Goal: Information Seeking & Learning: Learn about a topic

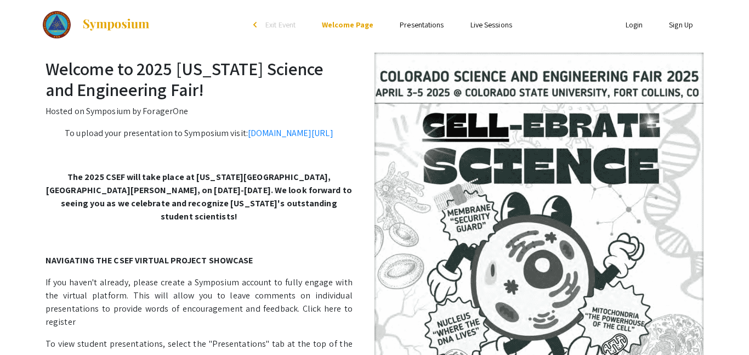
click at [686, 32] on ul "Login Sign Up" at bounding box center [597, 24] width 219 height 49
click at [680, 25] on link "Sign Up" at bounding box center [681, 25] width 24 height 10
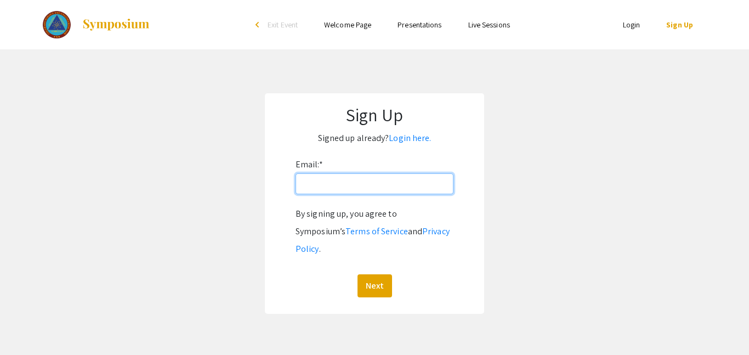
click at [391, 182] on input "Email: *" at bounding box center [375, 183] width 158 height 21
type input "[EMAIL_ADDRESS][DOMAIN_NAME]"
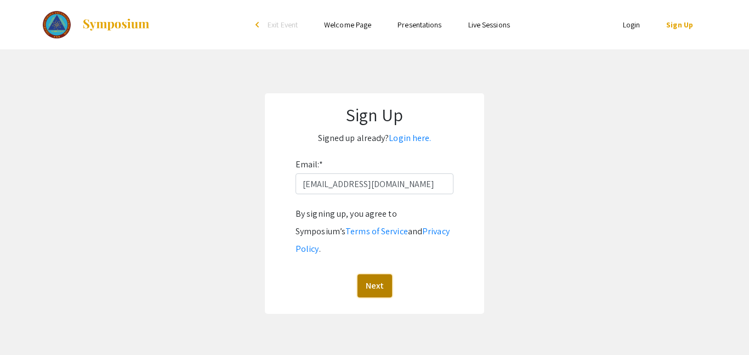
click at [370, 278] on button "Next" at bounding box center [375, 285] width 35 height 23
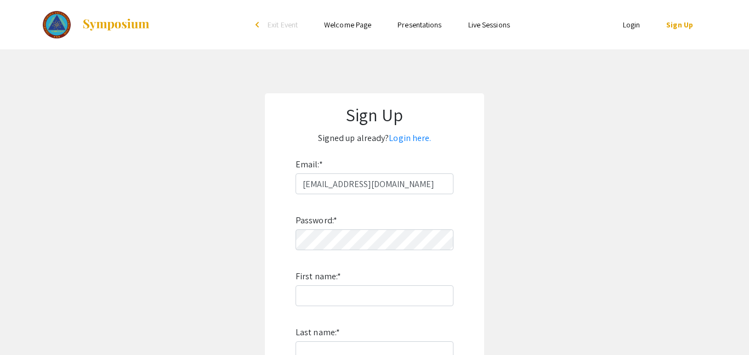
click at [426, 23] on link "Presentations" at bounding box center [420, 25] width 44 height 10
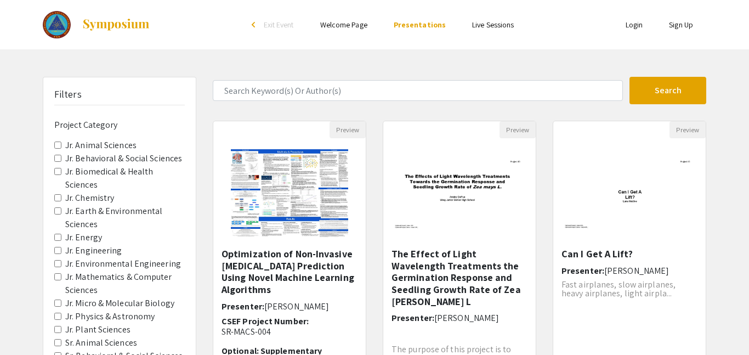
click at [91, 200] on label "Jr. Chemistry" at bounding box center [89, 197] width 49 height 13
click at [61, 200] on Chemistry "Jr. Chemistry" at bounding box center [57, 197] width 7 height 7
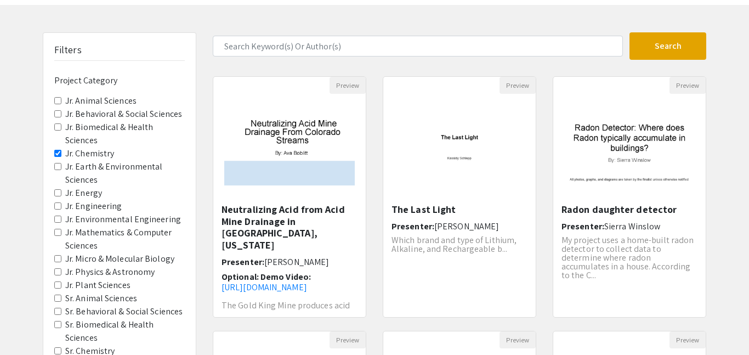
scroll to position [46, 0]
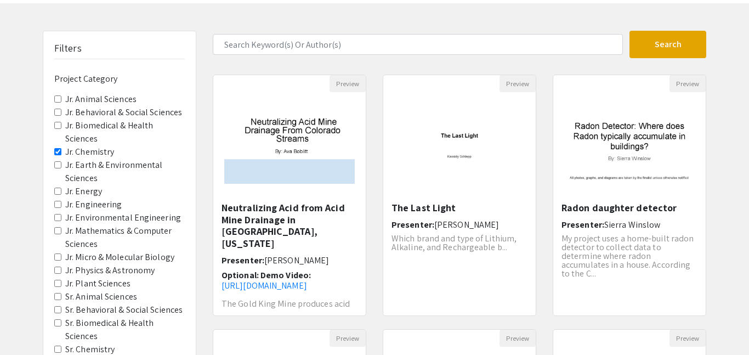
click at [93, 205] on label "Jr. Engineering" at bounding box center [93, 204] width 57 height 13
click at [61, 205] on Engineering "Jr. Engineering" at bounding box center [57, 204] width 7 height 7
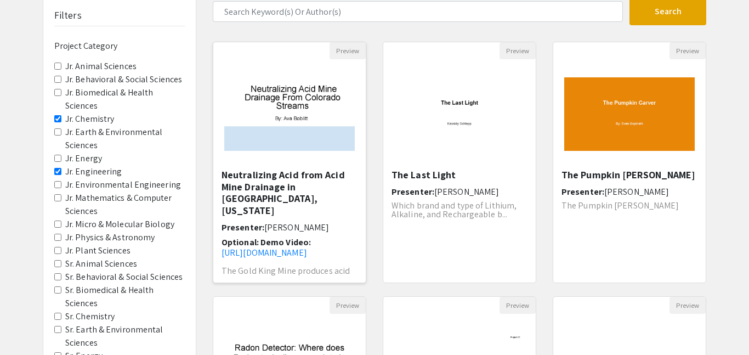
scroll to position [80, 0]
click at [274, 177] on h5 "Neutralizing Acid from Acid Mine Drainage in [GEOGRAPHIC_DATA], [US_STATE]" at bounding box center [290, 191] width 136 height 47
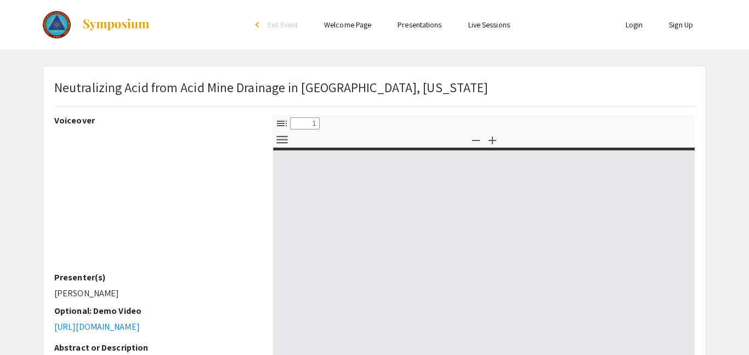
select select "custom"
type input "0"
select select "custom"
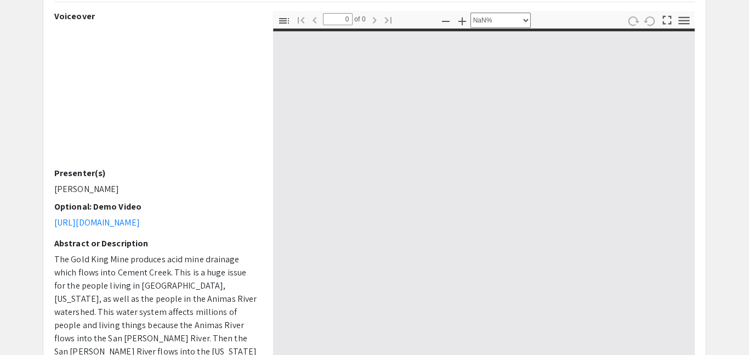
scroll to position [105, 0]
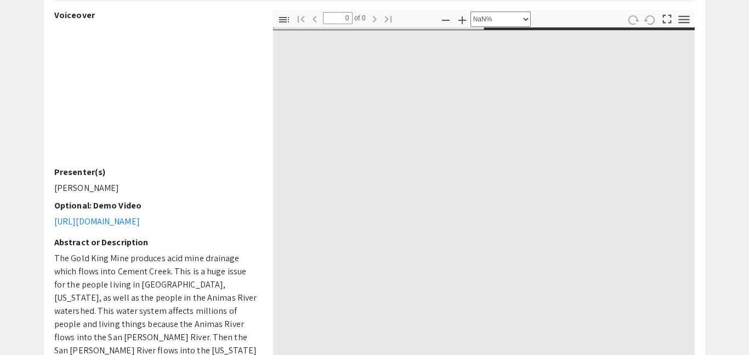
type input "1"
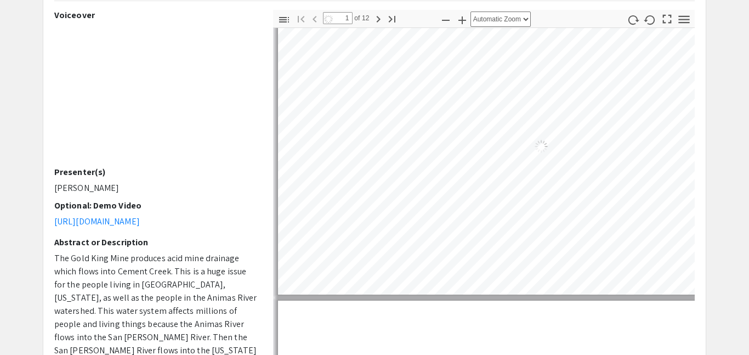
select select "auto"
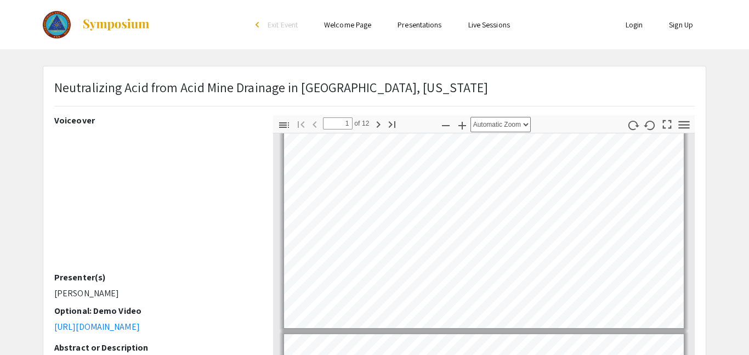
scroll to position [14, 0]
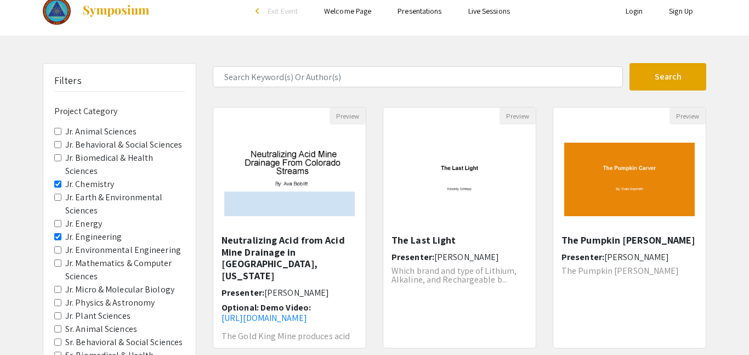
scroll to position [80, 0]
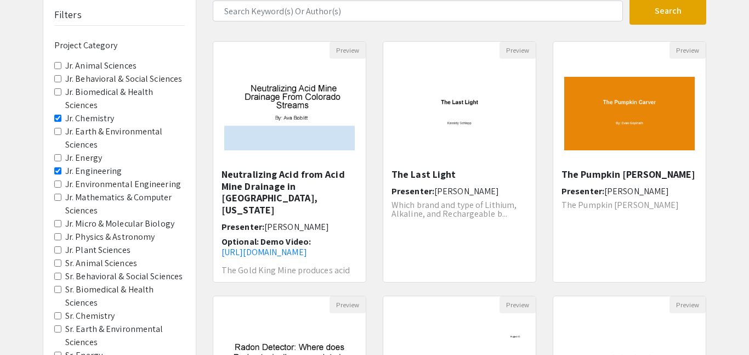
click at [61, 118] on span "Jr. Chemistry" at bounding box center [119, 118] width 131 height 13
click at [58, 120] on Chemistry "Jr. Chemistry" at bounding box center [57, 118] width 7 height 7
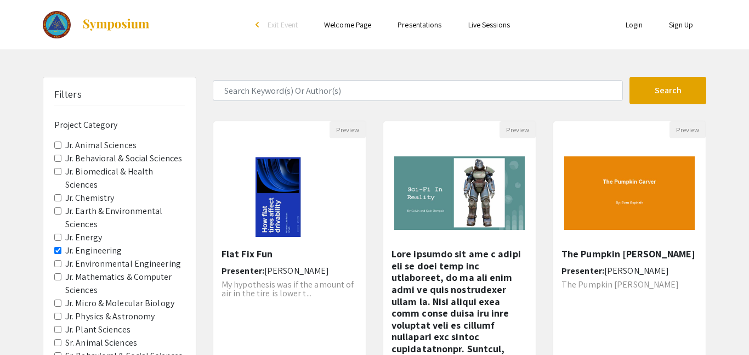
click at [60, 251] on Engineering "Jr. Engineering" at bounding box center [57, 250] width 7 height 7
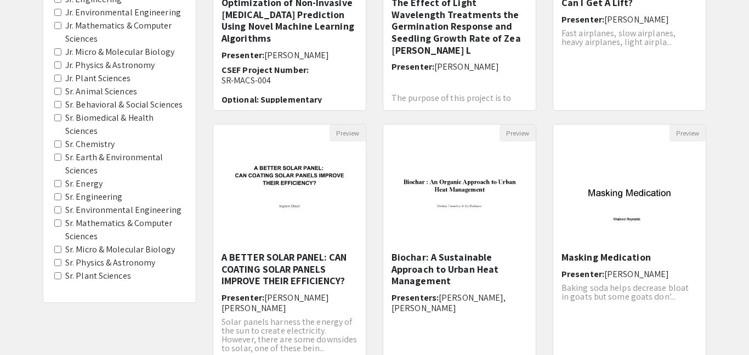
scroll to position [254, 0]
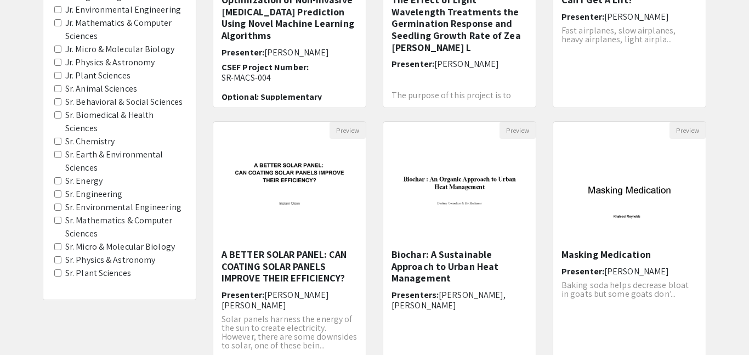
click at [59, 140] on Chemistry "Sr. Chemistry" at bounding box center [57, 141] width 7 height 7
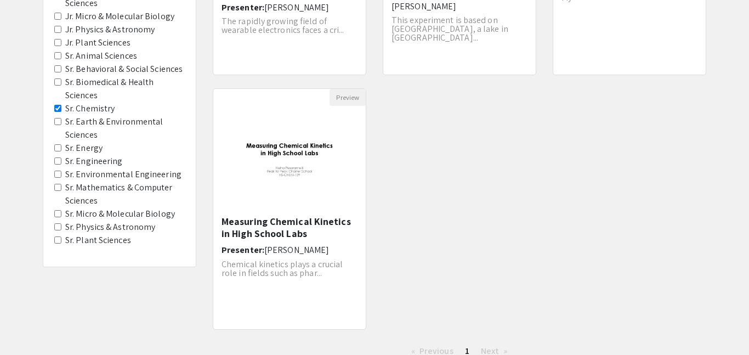
scroll to position [287, 0]
click at [58, 163] on Engineering "Sr. Engineering" at bounding box center [57, 160] width 7 height 7
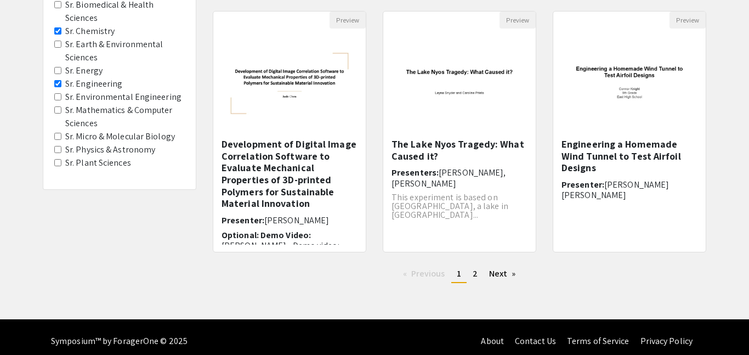
scroll to position [368, 0]
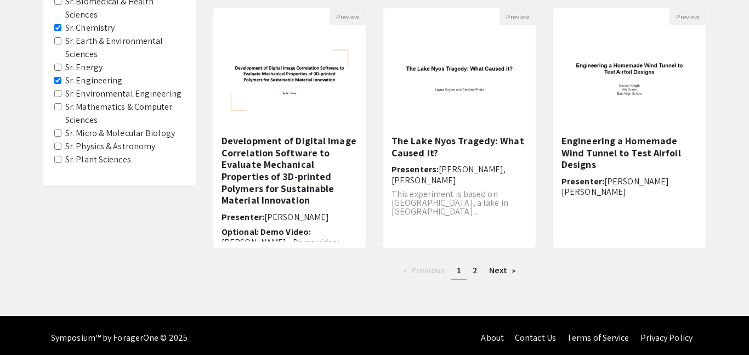
click at [57, 144] on Astronomy "Sr. Physics & Astronomy" at bounding box center [57, 146] width 7 height 7
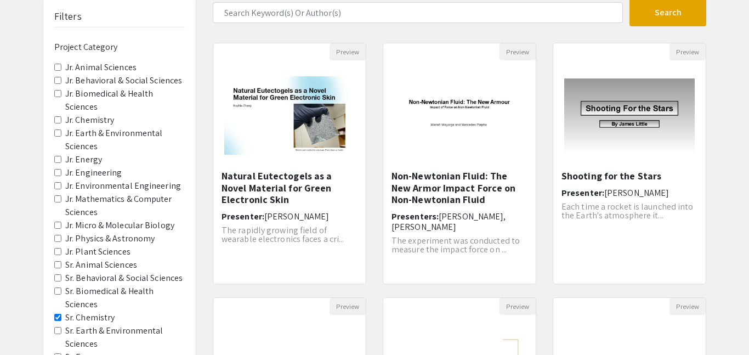
scroll to position [106, 0]
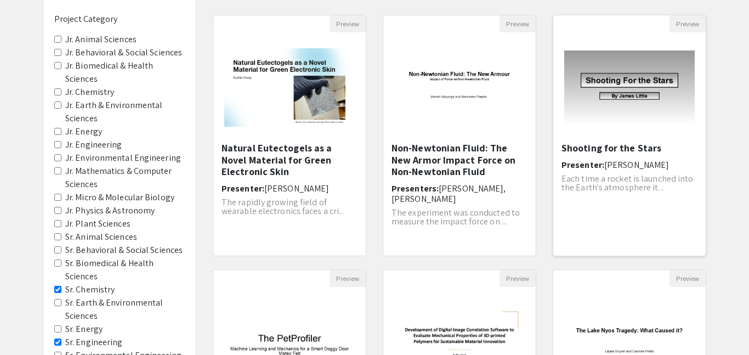
click at [612, 142] on h5 "Shooting for the Stars" at bounding box center [630, 148] width 136 height 12
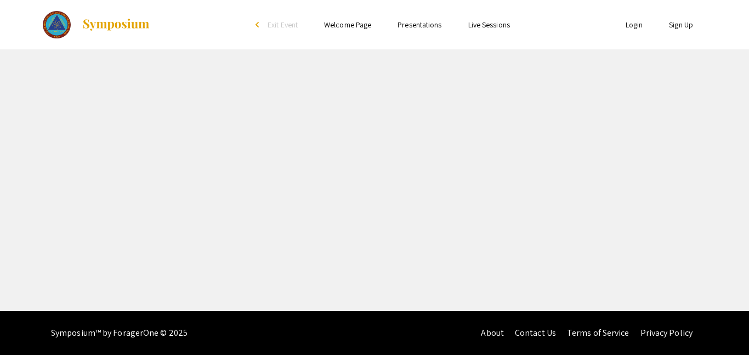
select select "custom"
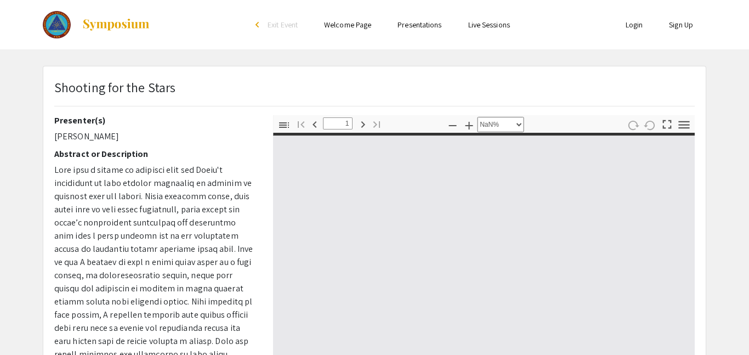
type input "0"
select select "custom"
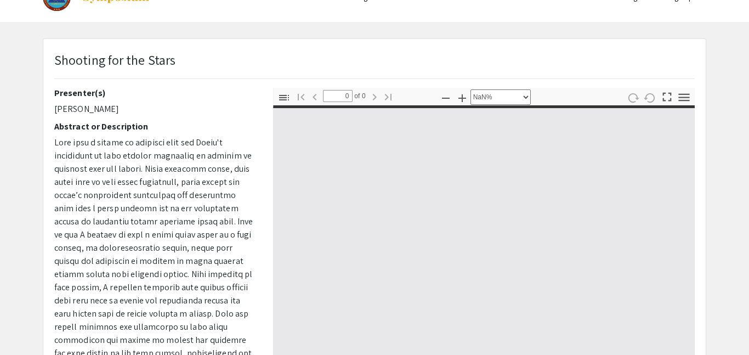
scroll to position [29, 0]
type input "1"
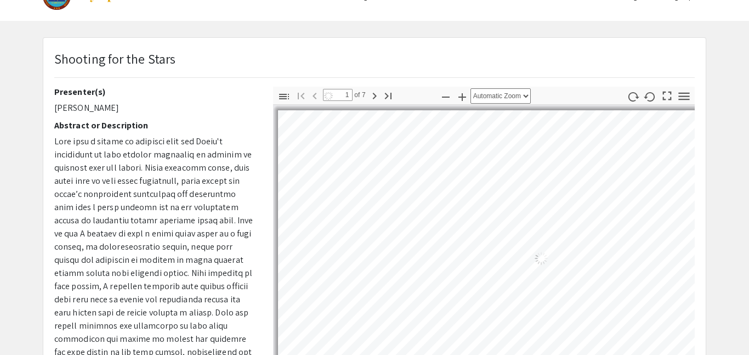
select select "auto"
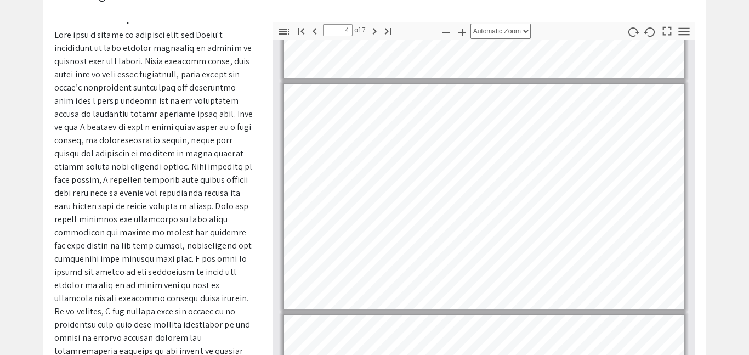
scroll to position [666, 0]
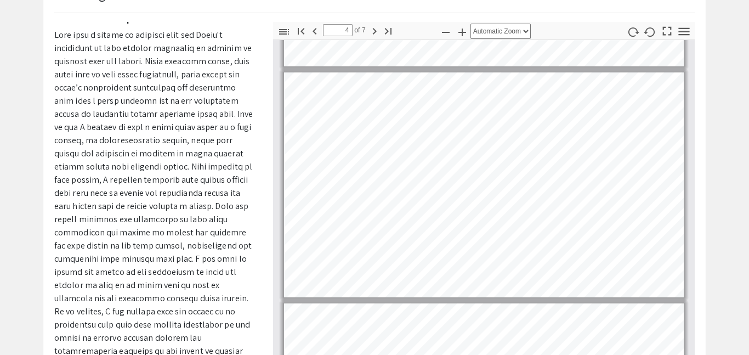
type input "3"
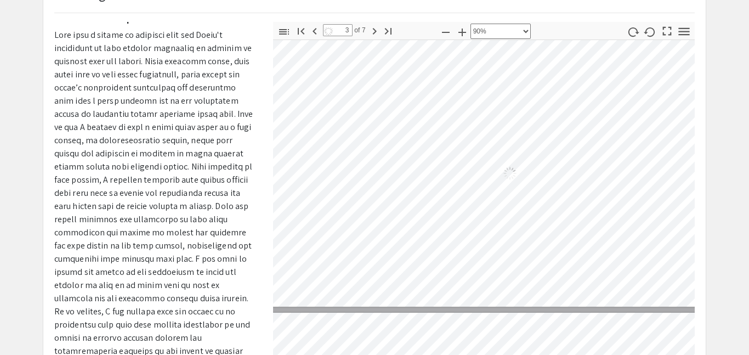
select select "custom"
type input "2"
select select "custom"
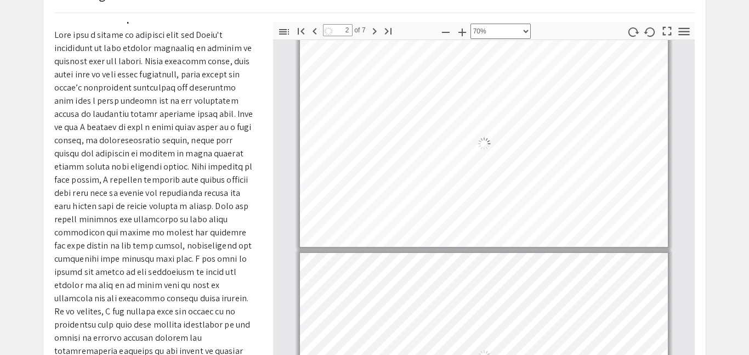
type input "3"
select select "custom"
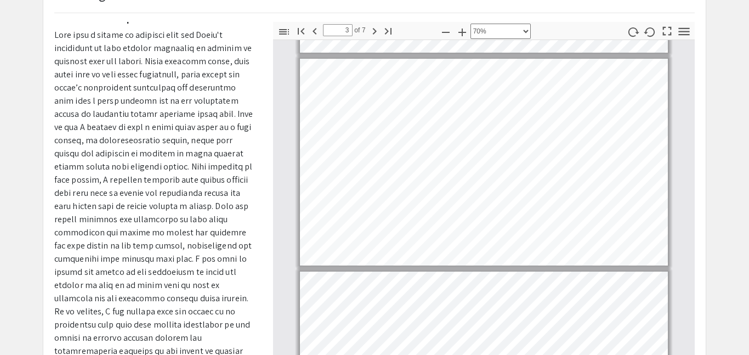
type input "4"
select select "custom"
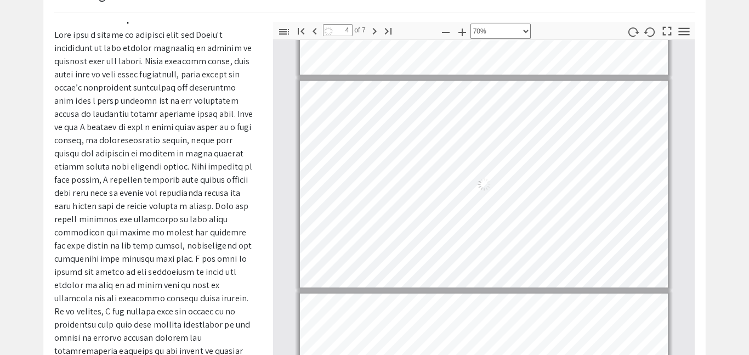
scroll to position [605, 0]
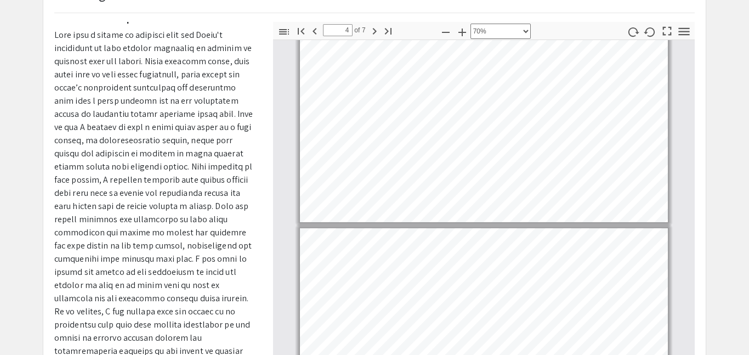
type input "3"
select select "custom"
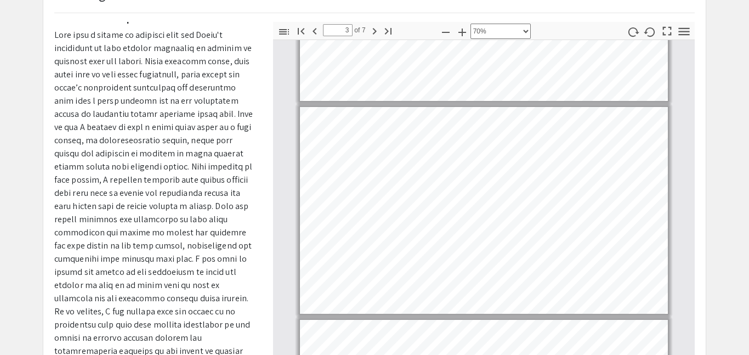
type input "2"
select select "custom"
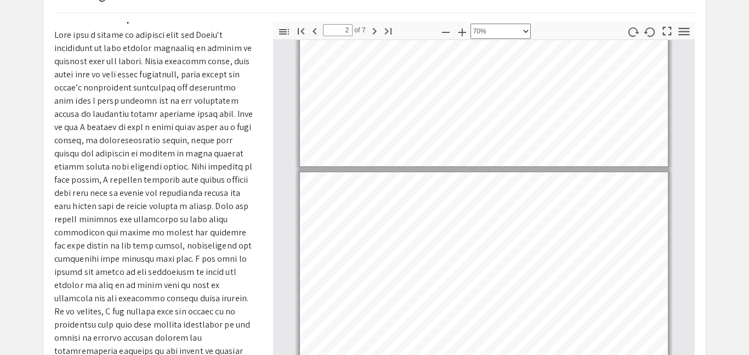
scroll to position [0, 0]
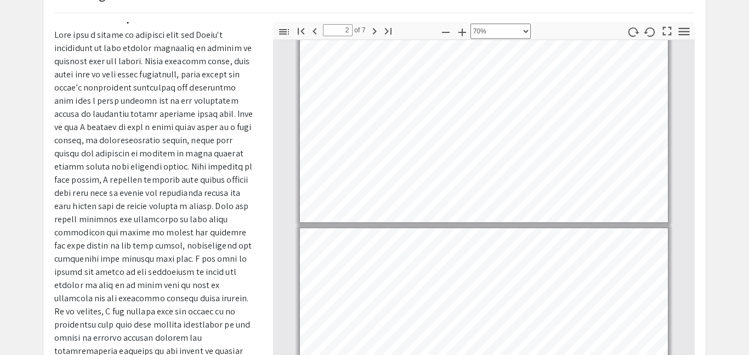
type input "1"
select select "custom"
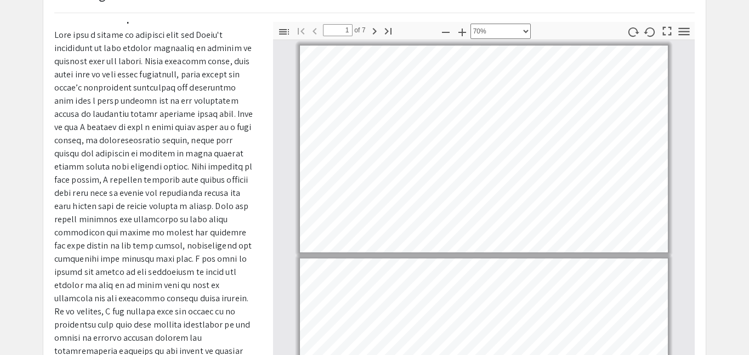
type input "2"
select select "custom"
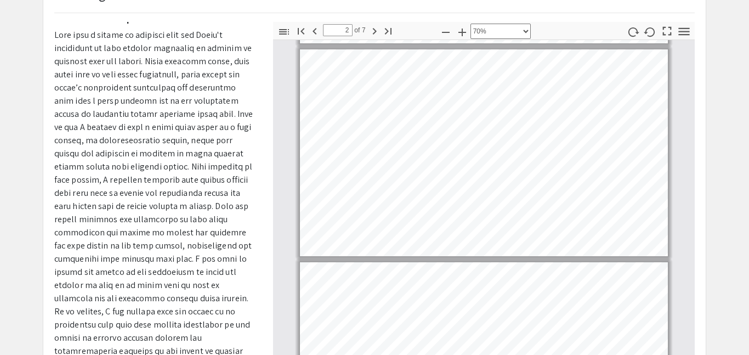
type input "3"
select select "custom"
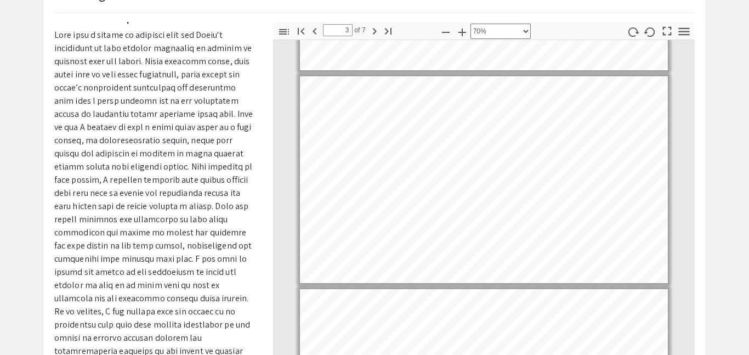
scroll to position [396, 0]
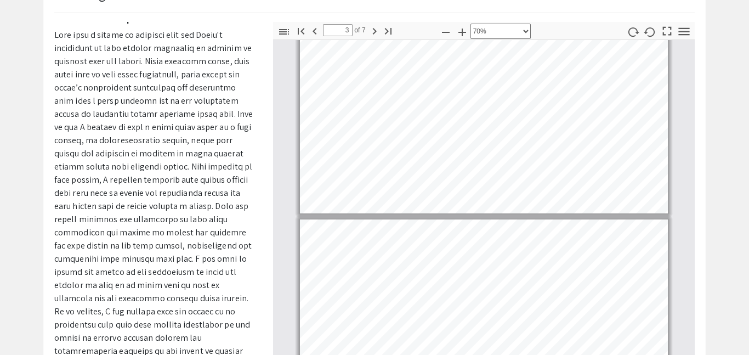
type input "4"
select select "custom"
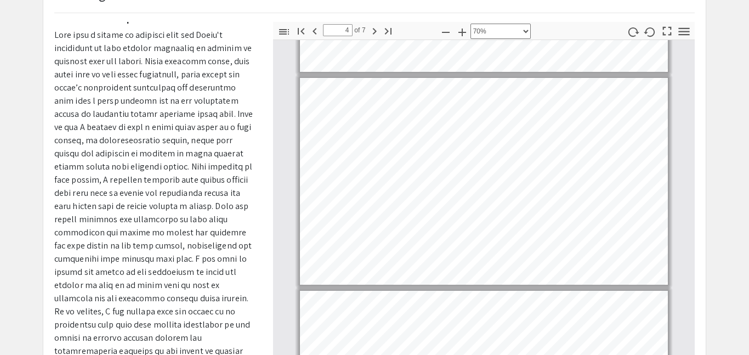
scroll to position [594, 0]
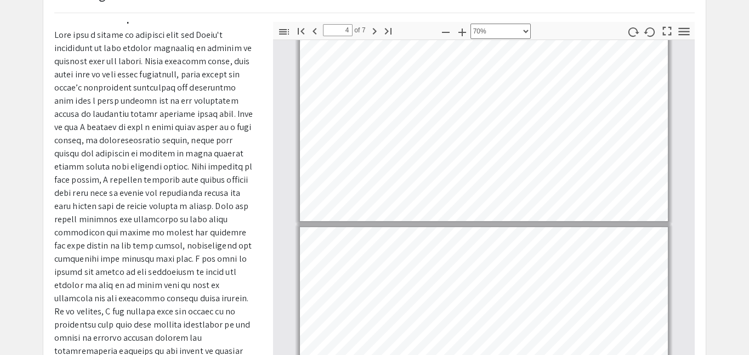
type input "5"
select select "custom"
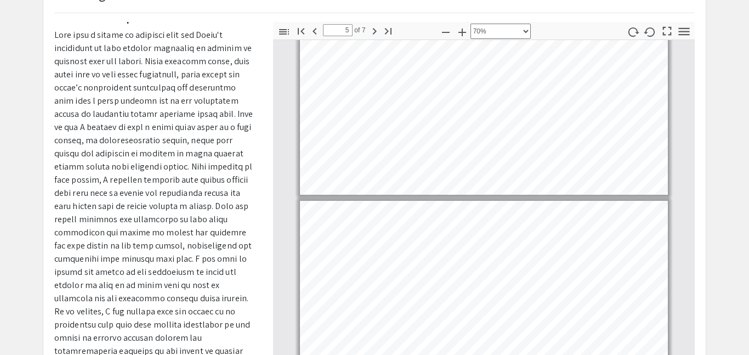
scroll to position [698, 0]
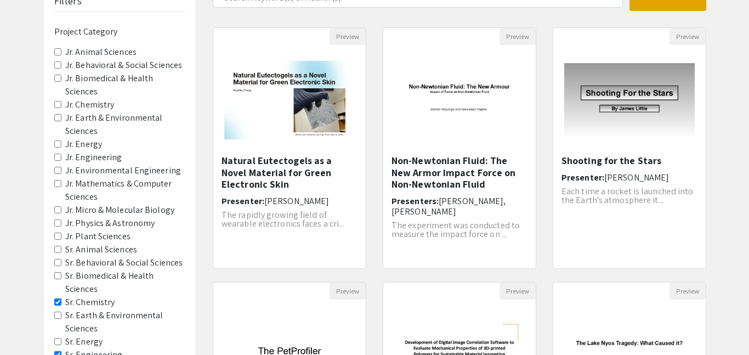
scroll to position [106, 0]
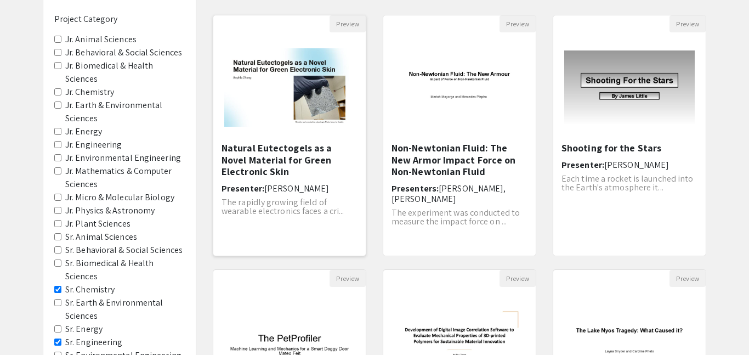
click at [337, 163] on h5 "Natural Eutectogels as a Novel Material for Green Electronic Skin" at bounding box center [290, 160] width 136 height 36
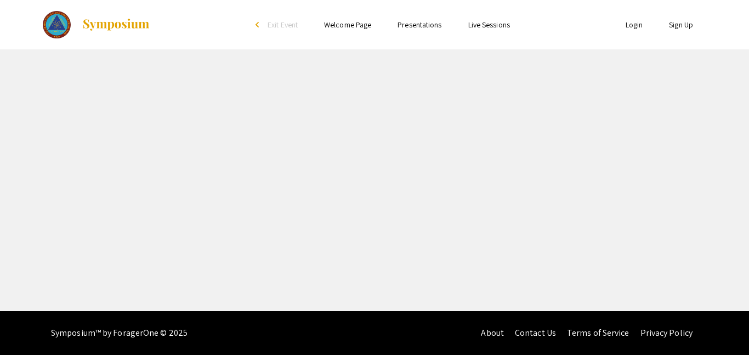
select select "custom"
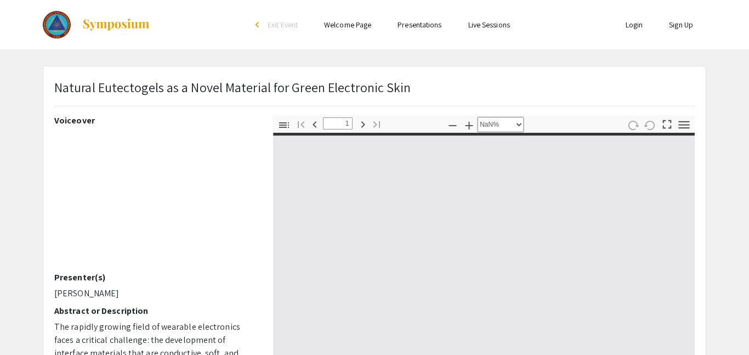
type input "0"
select select "custom"
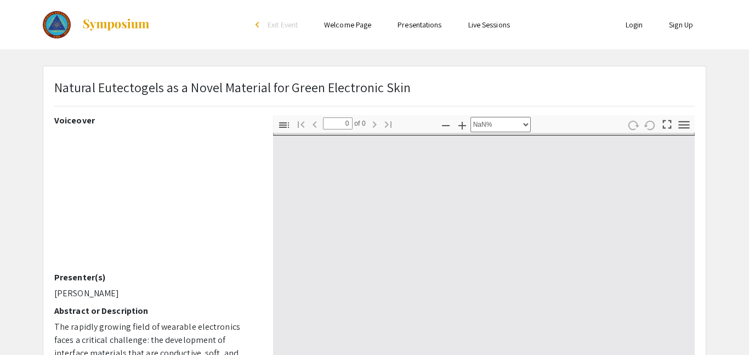
type input "1"
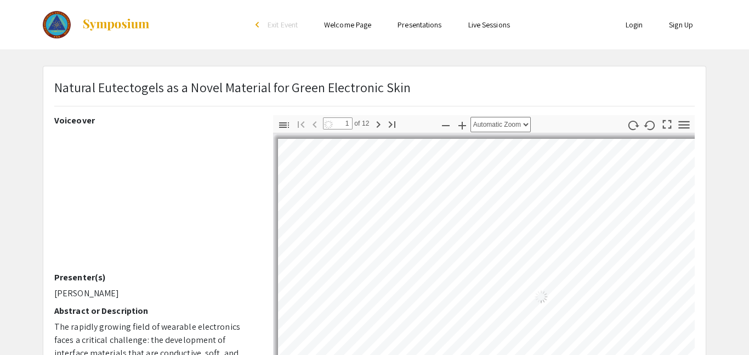
select select "auto"
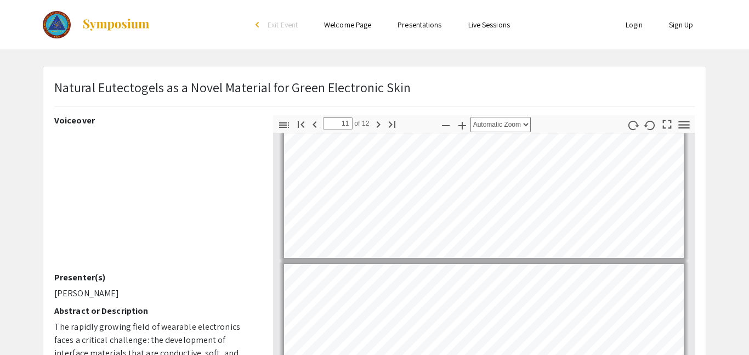
scroll to position [2334, 0]
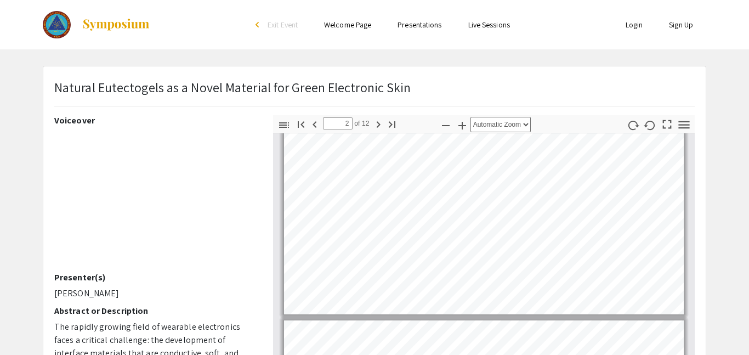
type input "1"
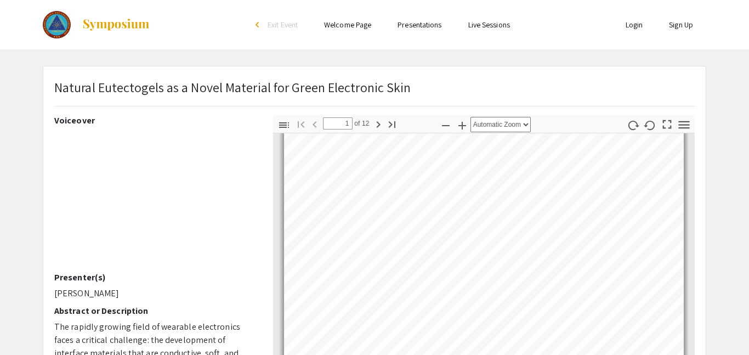
scroll to position [32, 0]
